Goal: Task Accomplishment & Management: Use online tool/utility

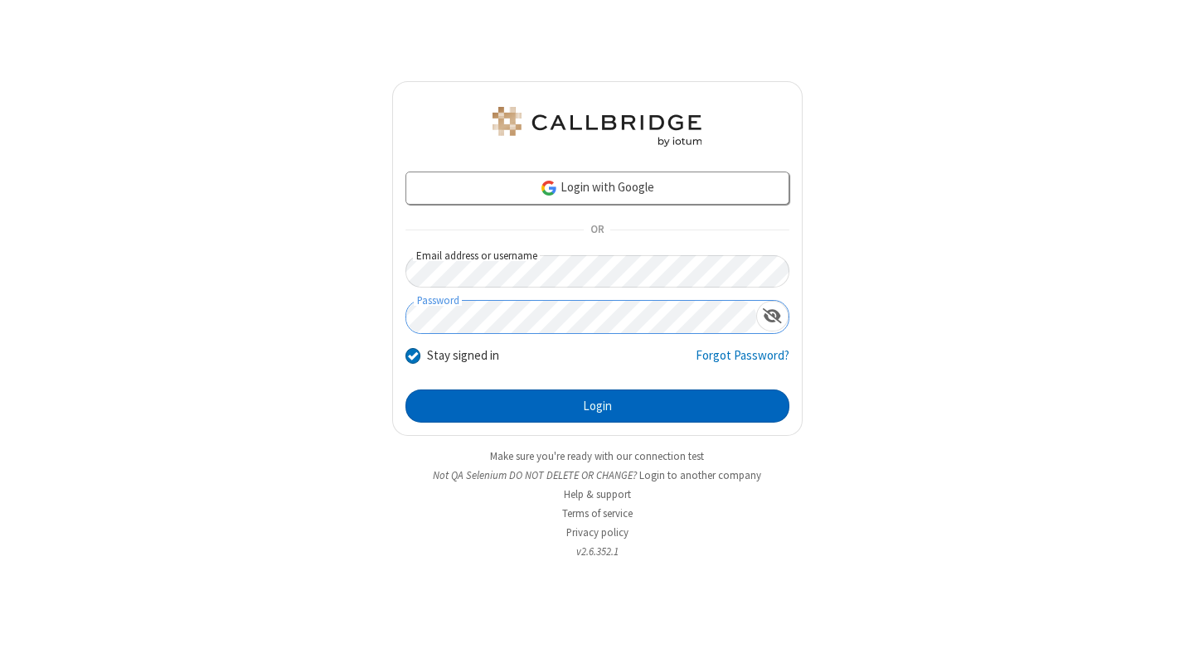
click at [597, 406] on button "Login" at bounding box center [597, 406] width 384 height 33
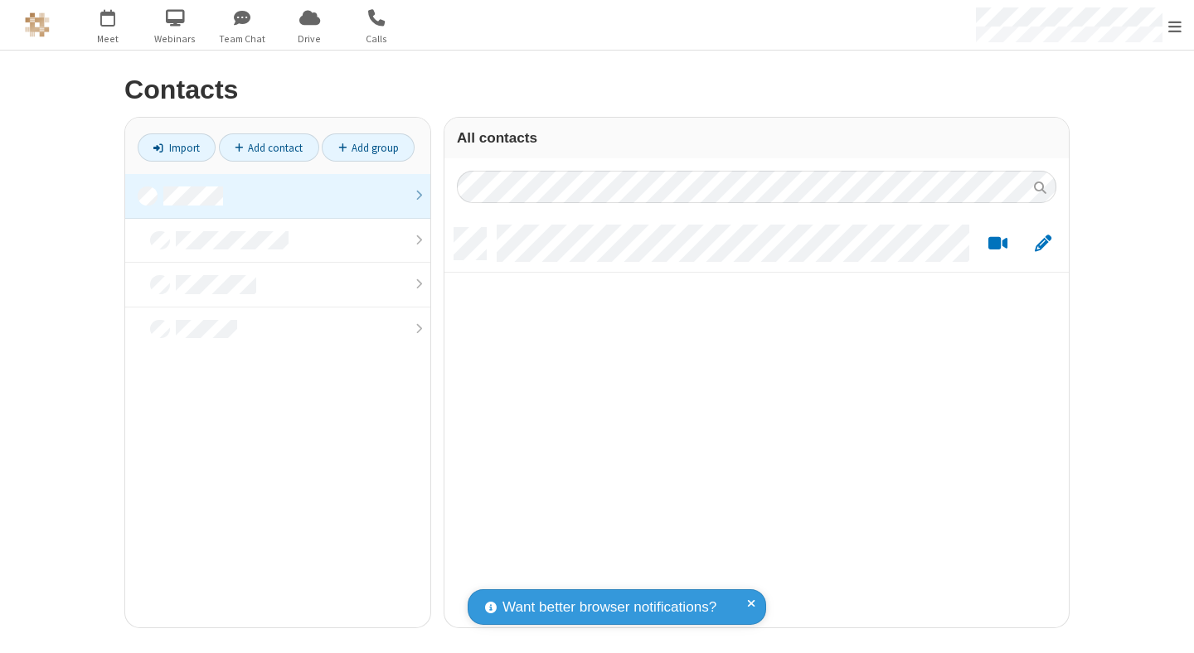
scroll to position [399, 612]
click at [278, 196] on link at bounding box center [277, 196] width 305 height 45
